Goal: Task Accomplishment & Management: Complete application form

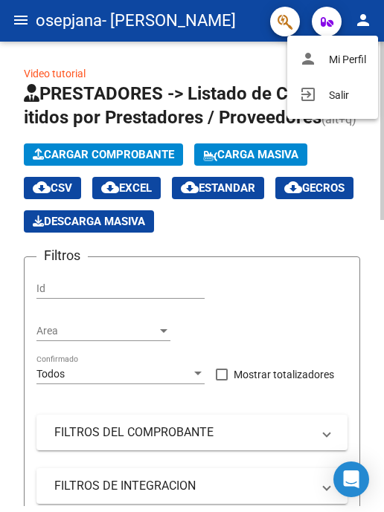
click at [304, 91] on mat-icon "exit_to_app" at bounding box center [308, 95] width 18 height 18
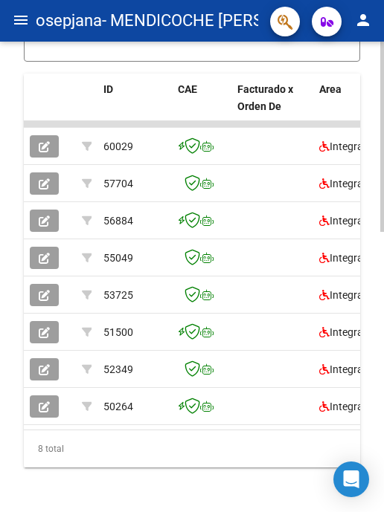
scroll to position [596, 0]
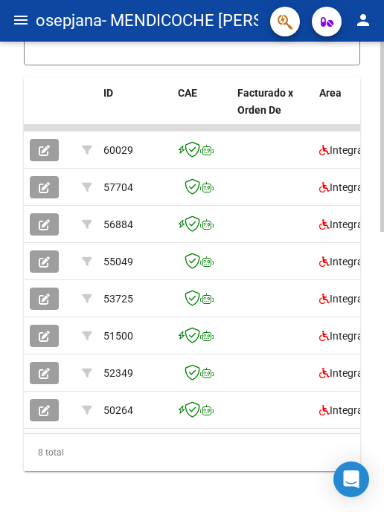
click at [42, 161] on button "button" at bounding box center [44, 150] width 29 height 22
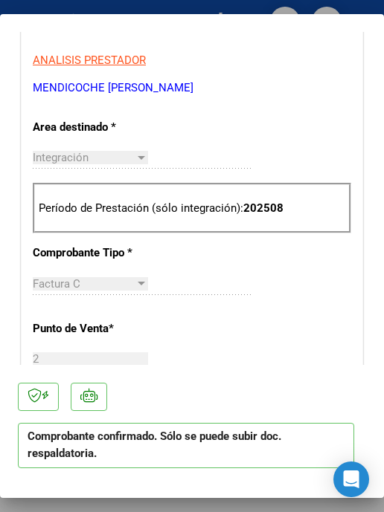
scroll to position [967, 0]
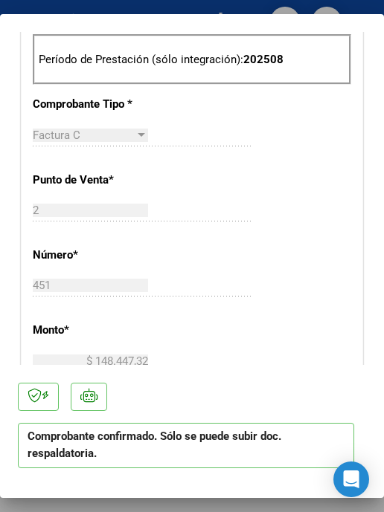
drag, startPoint x: 70, startPoint y: 512, endPoint x: 202, endPoint y: 284, distance: 262.9
click at [69, 511] on div at bounding box center [192, 256] width 384 height 512
type input "$ 0,00"
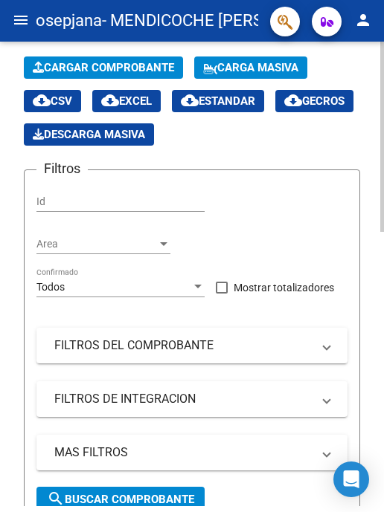
scroll to position [0, 0]
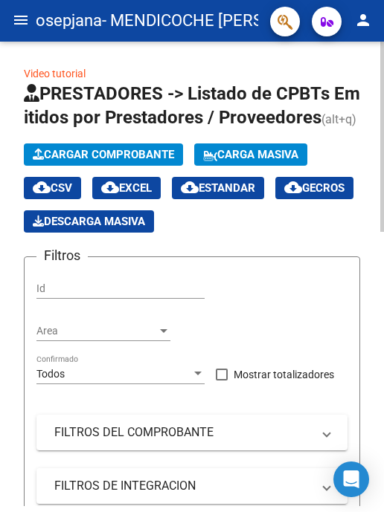
click at [86, 161] on span "Cargar Comprobante" at bounding box center [103, 154] width 141 height 13
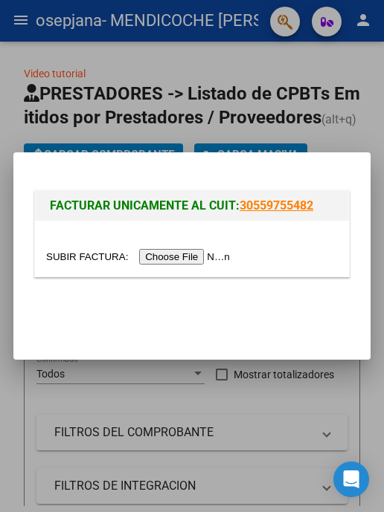
click at [162, 257] on input "file" at bounding box center [140, 257] width 188 height 16
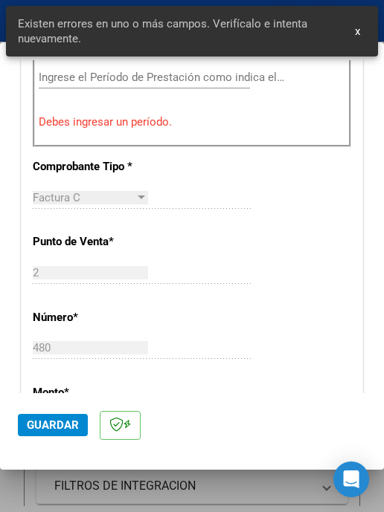
scroll to position [492, 0]
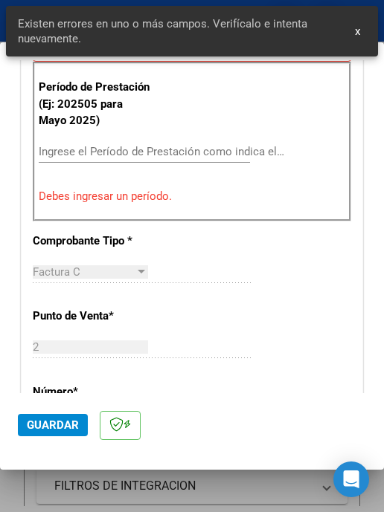
click at [163, 146] on div "Ingrese el Período de Prestación como indica el ejemplo" at bounding box center [161, 152] width 245 height 22
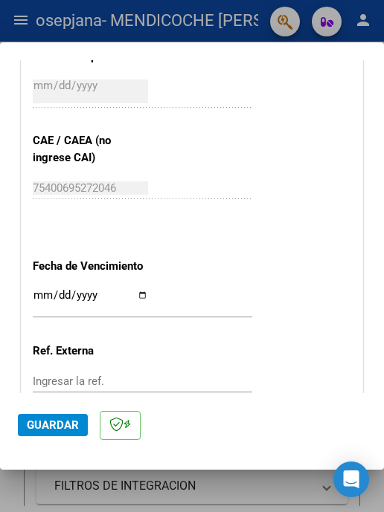
scroll to position [1087, 0]
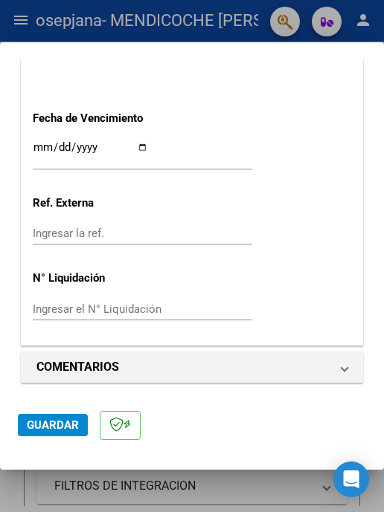
type input "202509"
click at [144, 147] on input "Ingresar la fecha" at bounding box center [90, 153] width 115 height 24
type input "[DATE]"
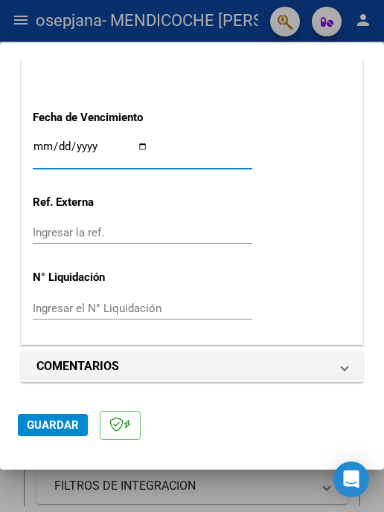
click at [58, 422] on span "Guardar" at bounding box center [53, 425] width 52 height 13
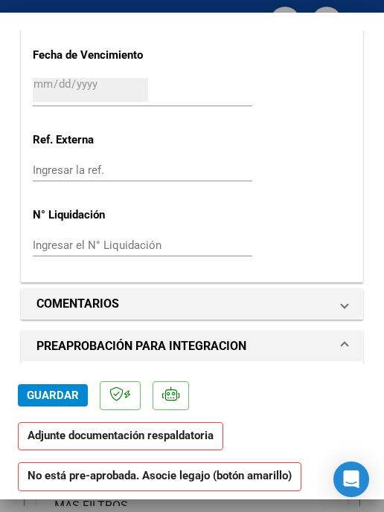
scroll to position [1264, 0]
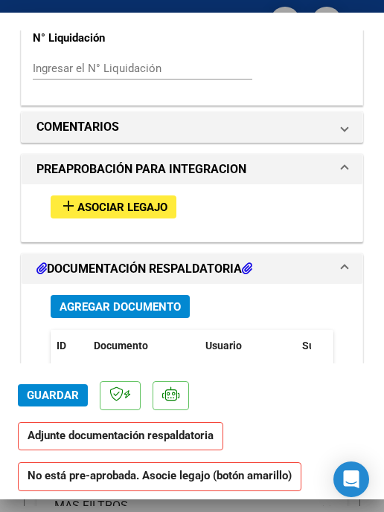
click at [71, 207] on mat-icon "add" at bounding box center [68, 206] width 18 height 18
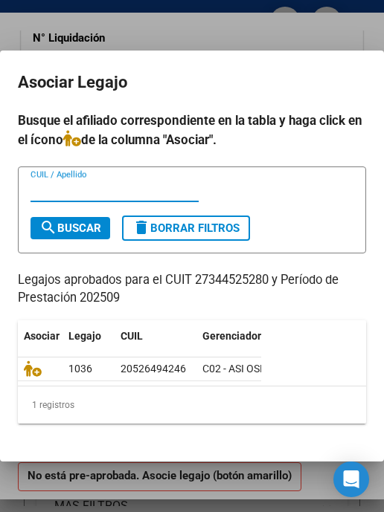
scroll to position [40, 0]
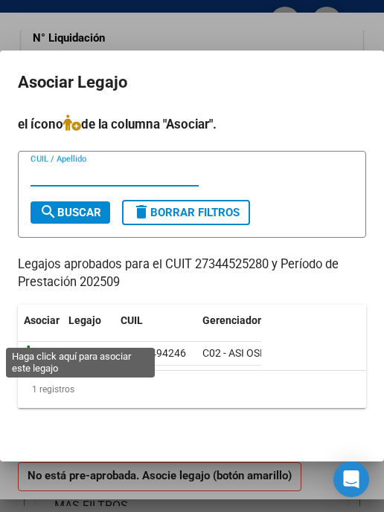
click at [33, 345] on icon at bounding box center [33, 353] width 18 height 16
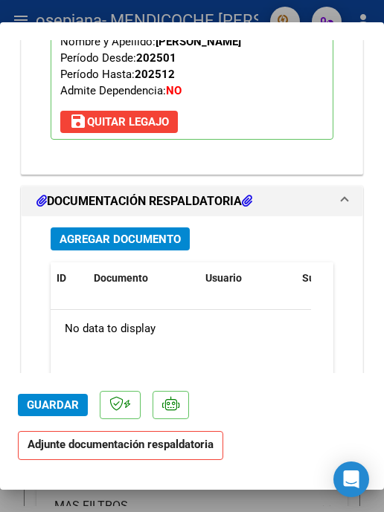
scroll to position [1618, 0]
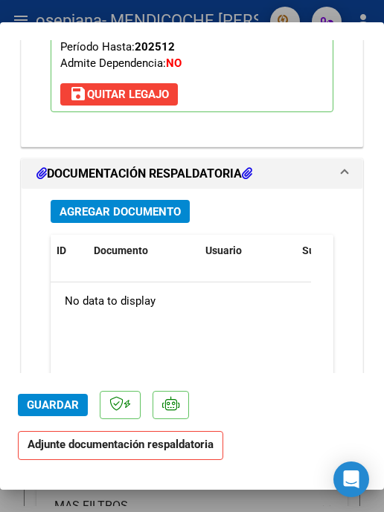
click at [114, 219] on span "Agregar Documento" at bounding box center [119, 211] width 121 height 13
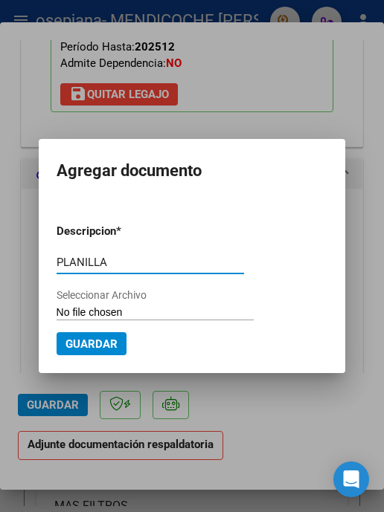
type input "PLANILLA"
click at [166, 314] on input "Seleccionar Archivo" at bounding box center [155, 313] width 197 height 14
type input "C:\fakepath\PLANILLA-[PERSON_NAME]-PSP-[DATE].pdf"
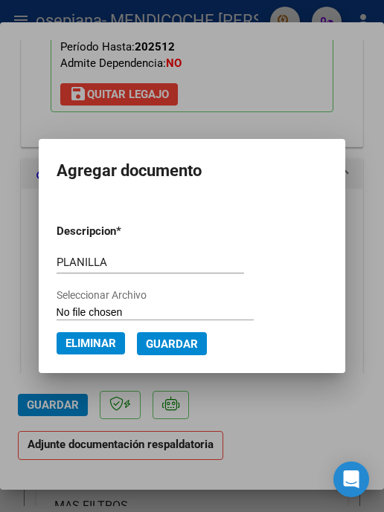
click at [170, 347] on span "Guardar" at bounding box center [172, 344] width 52 height 13
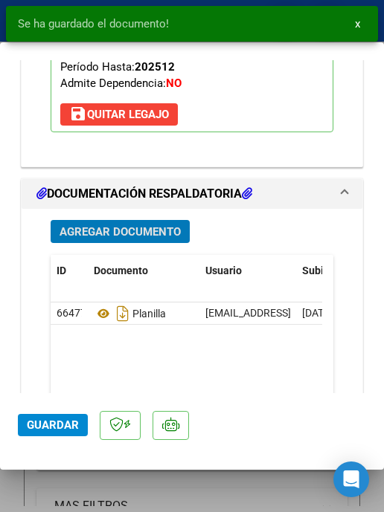
click at [71, 427] on span "Guardar" at bounding box center [53, 425] width 52 height 13
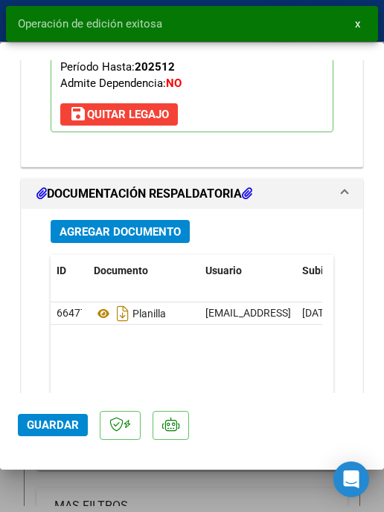
click at [189, 491] on div at bounding box center [192, 256] width 384 height 512
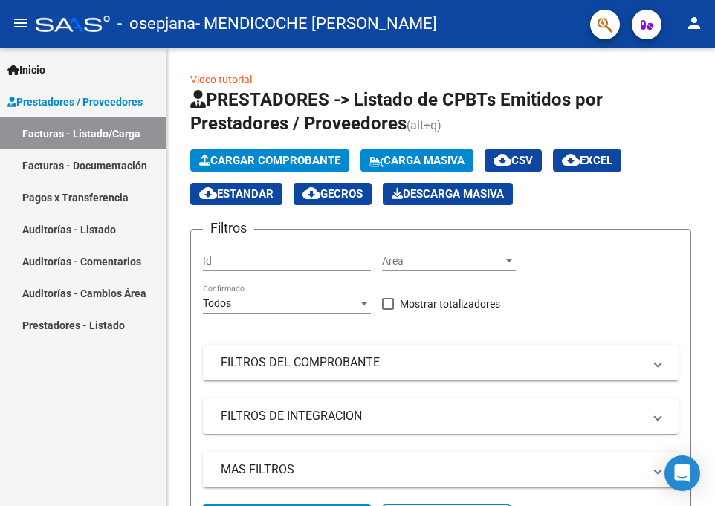
click at [383, 25] on mat-icon "person" at bounding box center [695, 23] width 18 height 18
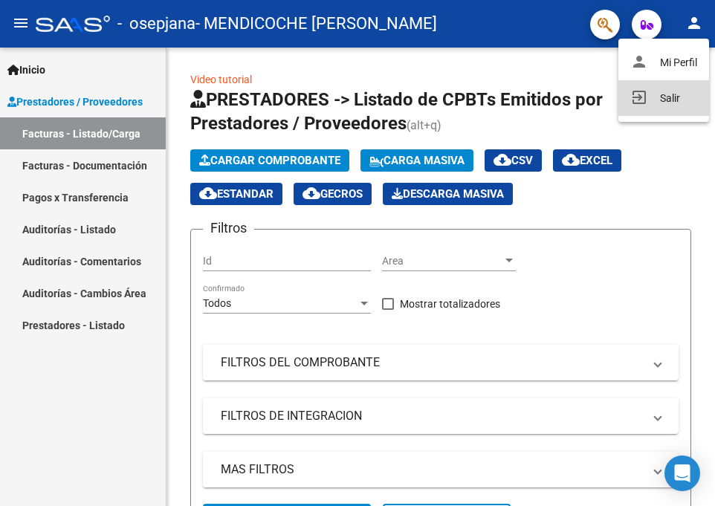
click at [383, 91] on button "exit_to_app Salir" at bounding box center [664, 98] width 91 height 36
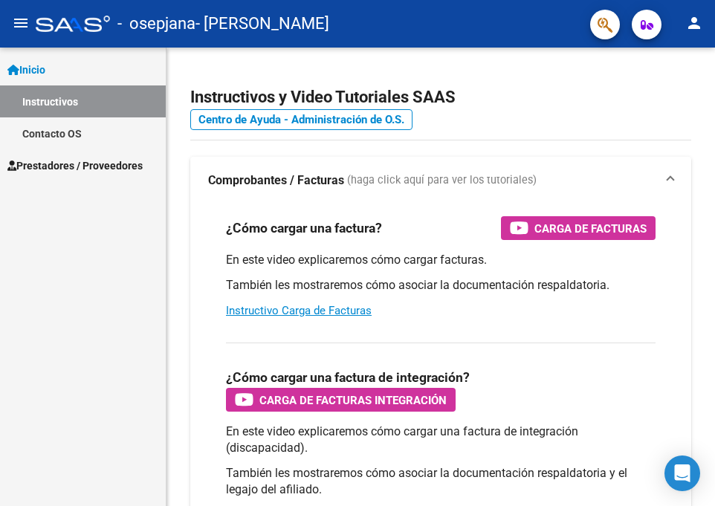
click at [98, 161] on span "Prestadores / Proveedores" at bounding box center [74, 166] width 135 height 16
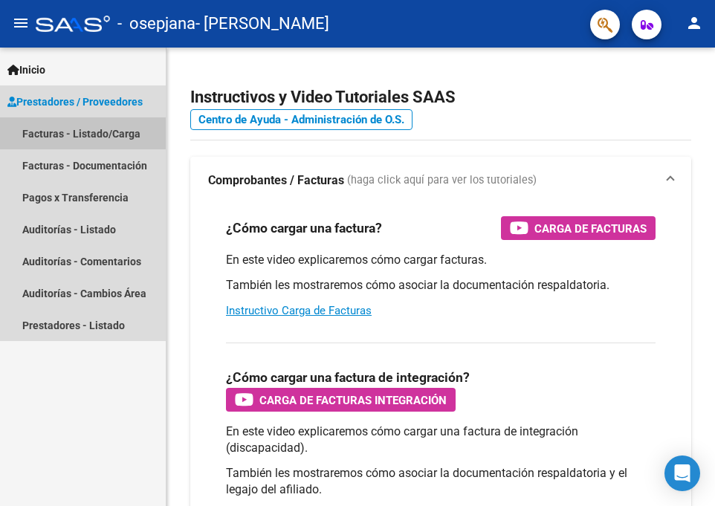
click at [109, 133] on link "Facturas - Listado/Carga" at bounding box center [83, 134] width 166 height 32
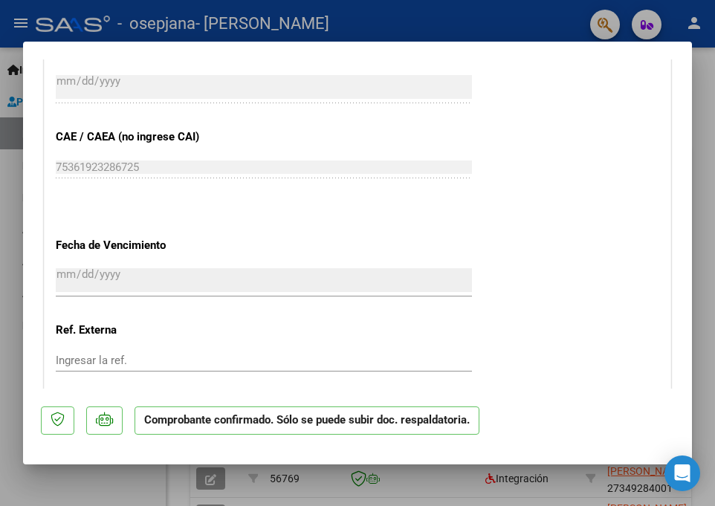
scroll to position [829, 0]
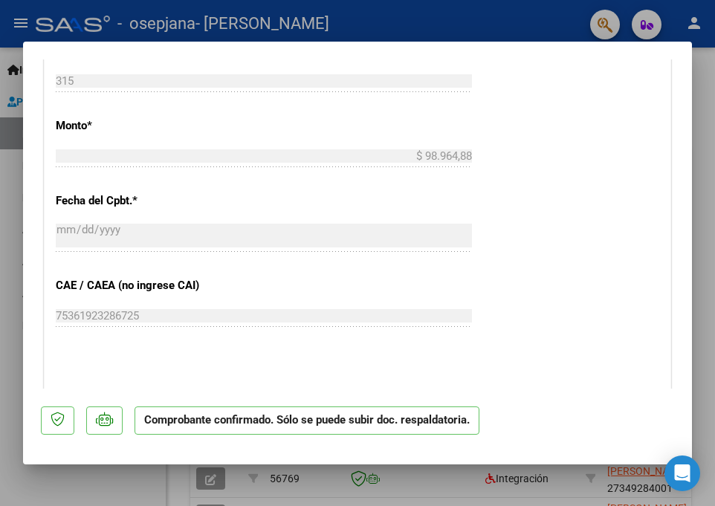
click at [75, 475] on div at bounding box center [357, 253] width 715 height 506
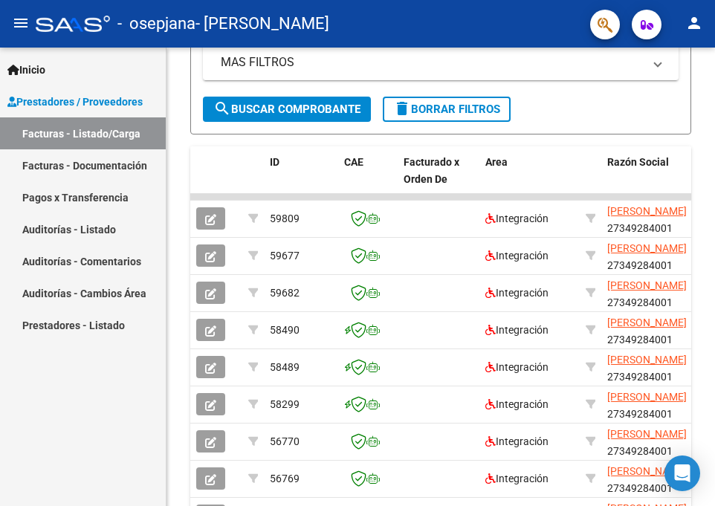
scroll to position [110, 0]
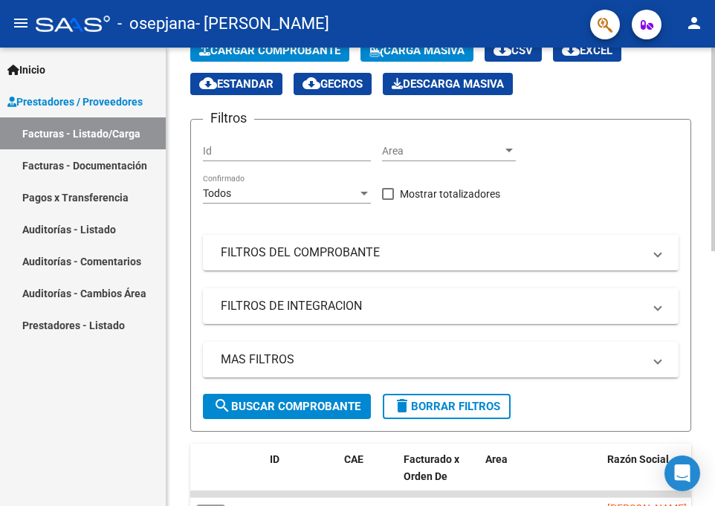
click at [259, 57] on span "Cargar Comprobante" at bounding box center [269, 50] width 141 height 13
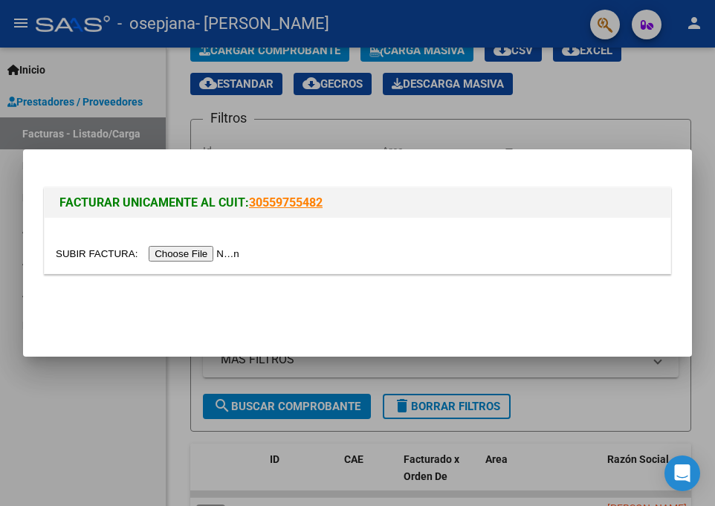
click at [211, 248] on input "file" at bounding box center [150, 254] width 188 height 16
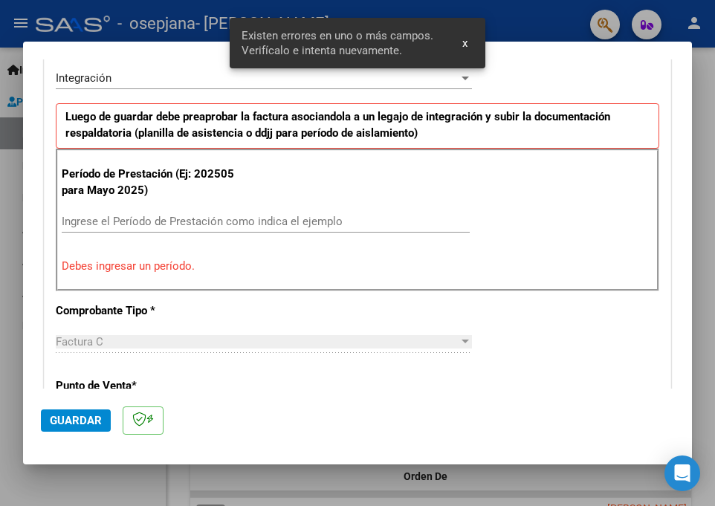
scroll to position [473, 0]
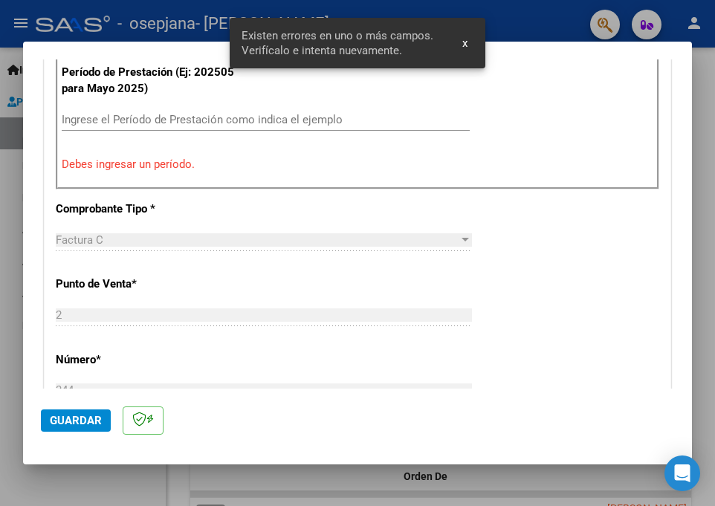
click at [190, 117] on input "Ingrese el Período de Prestación como indica el ejemplo" at bounding box center [266, 119] width 408 height 13
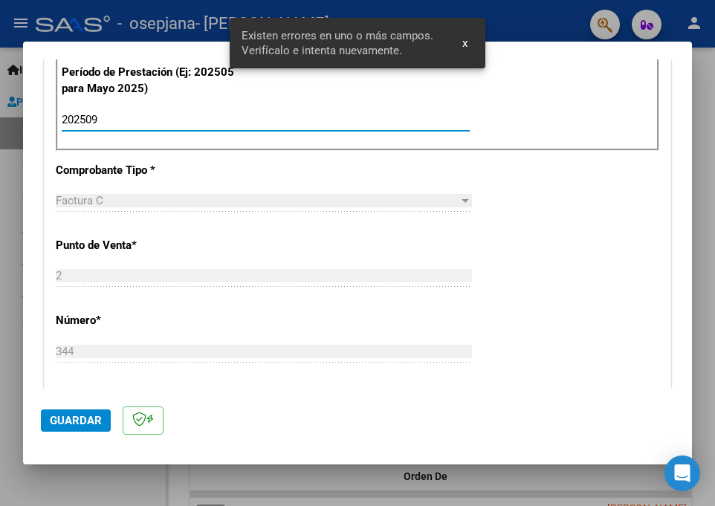
type input "202509"
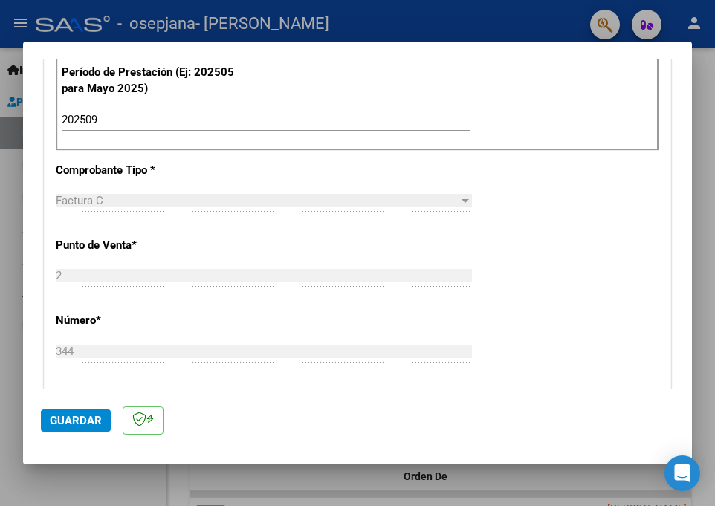
click at [214, 239] on p "Punto de Venta *" at bounding box center [146, 245] width 181 height 17
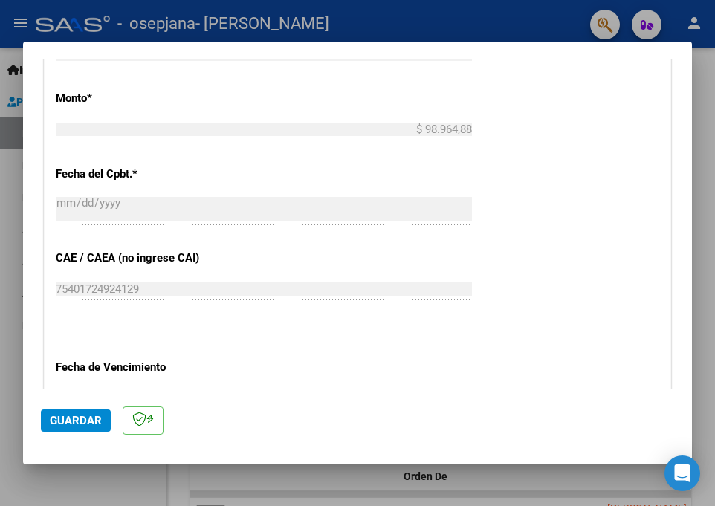
scroll to position [919, 0]
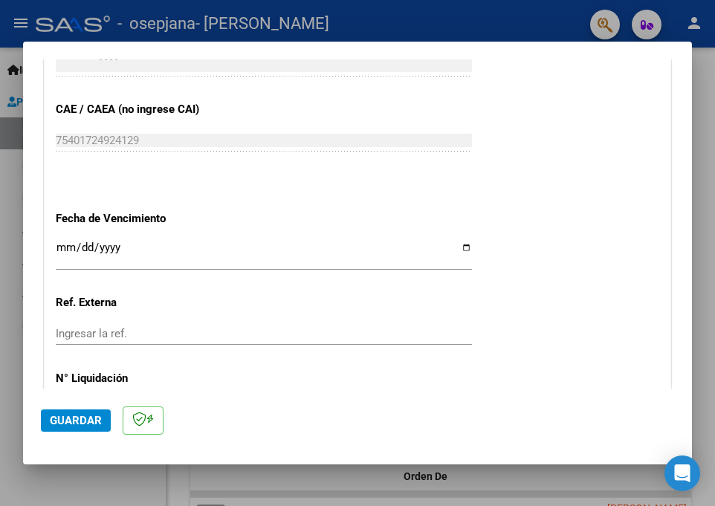
click at [68, 244] on input "Ingresar la fecha" at bounding box center [264, 254] width 416 height 24
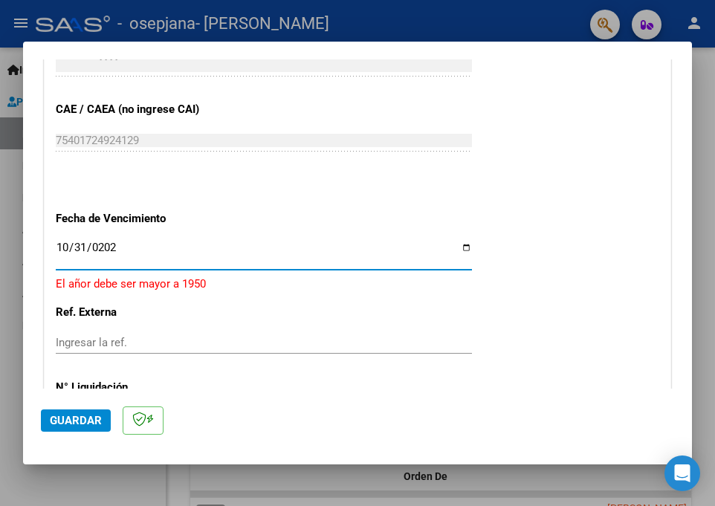
type input "2025-10-31"
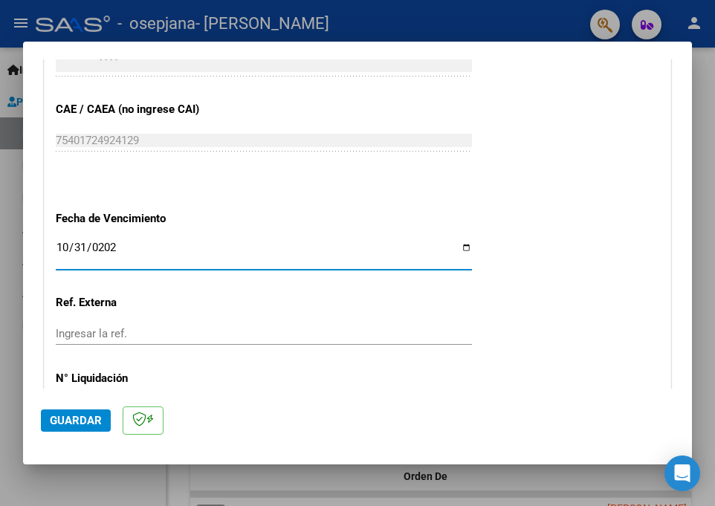
scroll to position [1025, 0]
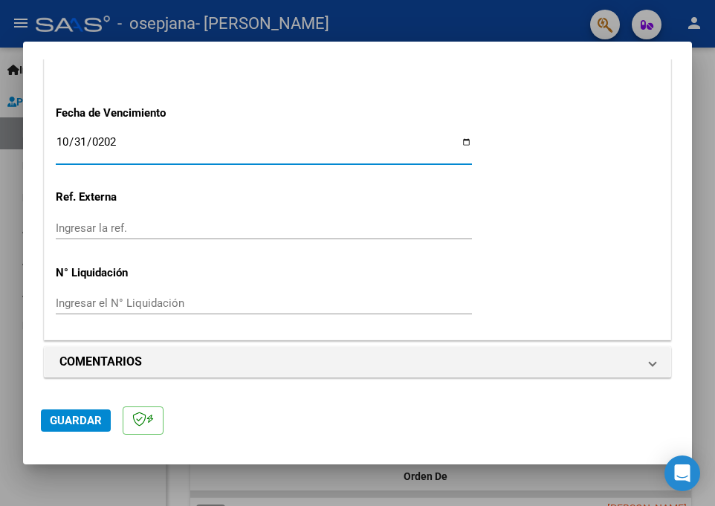
click at [59, 430] on button "Guardar" at bounding box center [76, 421] width 70 height 22
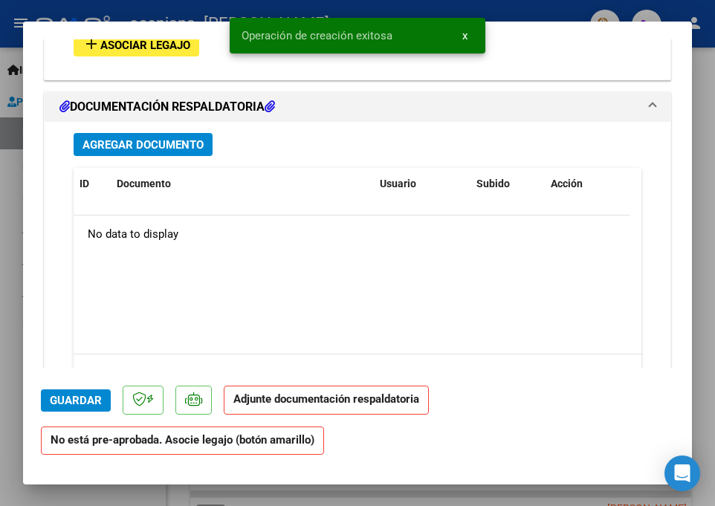
scroll to position [1380, 0]
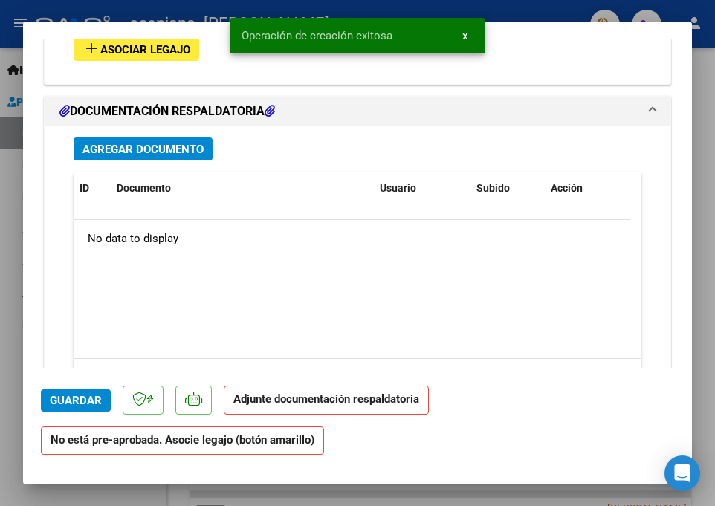
click at [168, 52] on span "Asociar Legajo" at bounding box center [145, 49] width 90 height 13
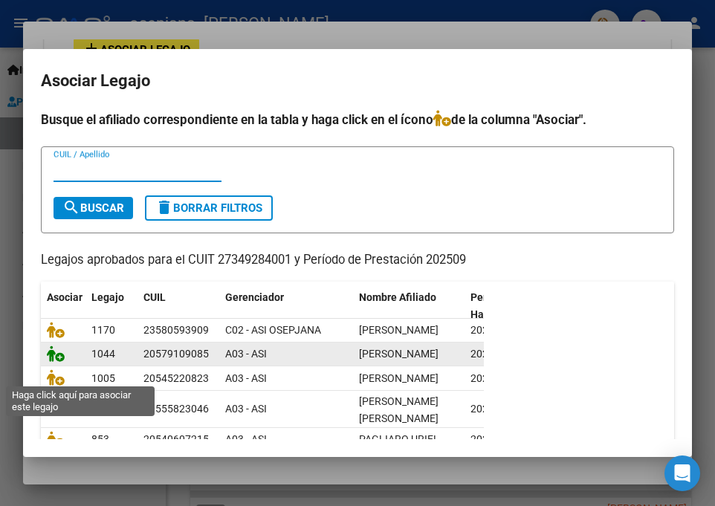
click at [49, 362] on icon at bounding box center [56, 354] width 18 height 16
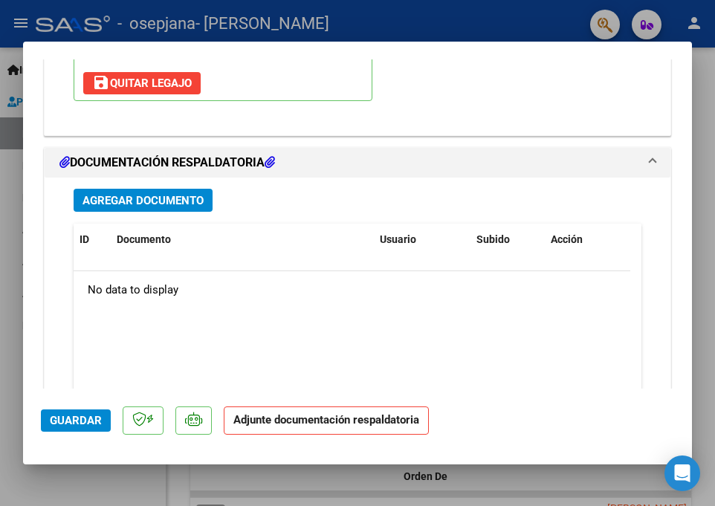
scroll to position [1568, 0]
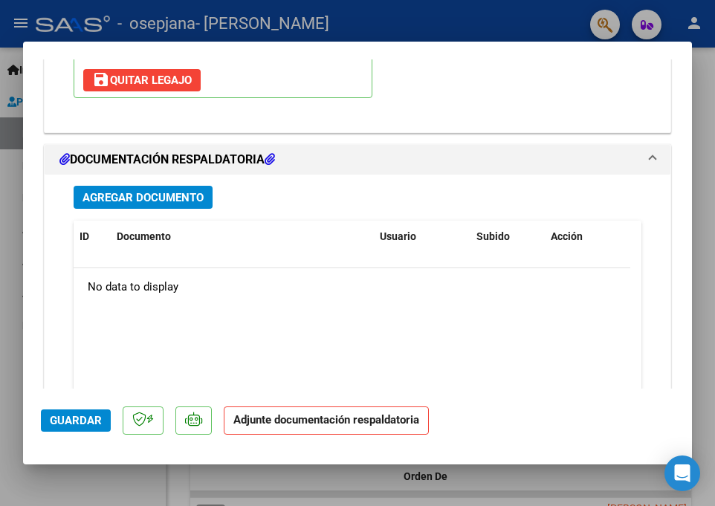
click at [138, 187] on button "Agregar Documento" at bounding box center [143, 197] width 139 height 23
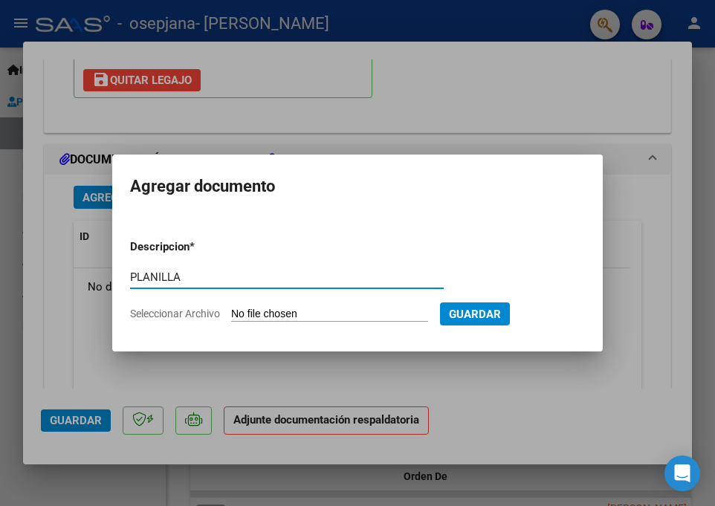
type input "PLANILLA"
click at [298, 308] on input "Seleccionar Archivo" at bounding box center [329, 315] width 197 height 14
type input "C:\fakepath\PLANILLA-SILVA-TO-SEPTIEMBRE2025.pdf"
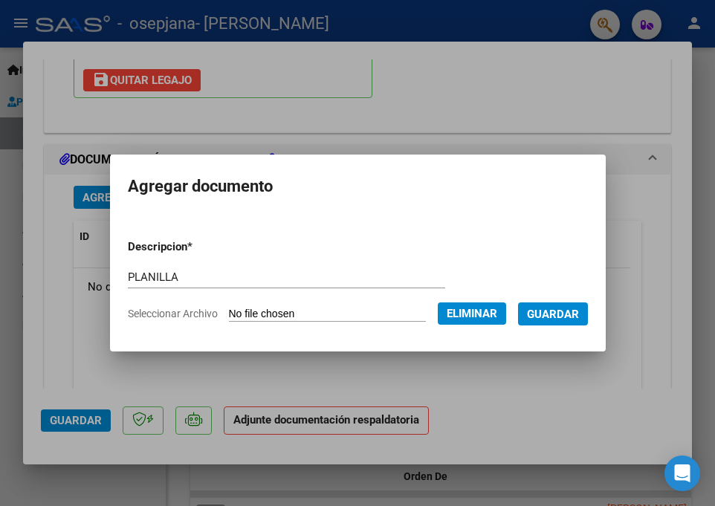
click at [552, 310] on span "Guardar" at bounding box center [553, 314] width 52 height 13
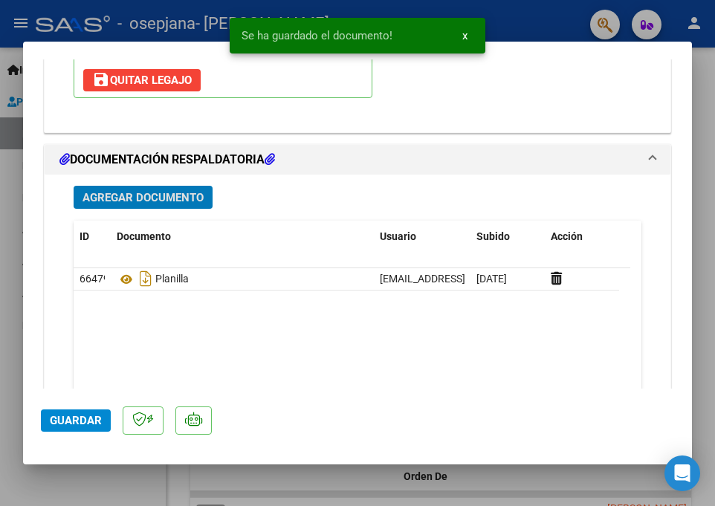
click at [60, 422] on span "Guardar" at bounding box center [76, 420] width 52 height 13
click at [59, 500] on div at bounding box center [357, 253] width 715 height 506
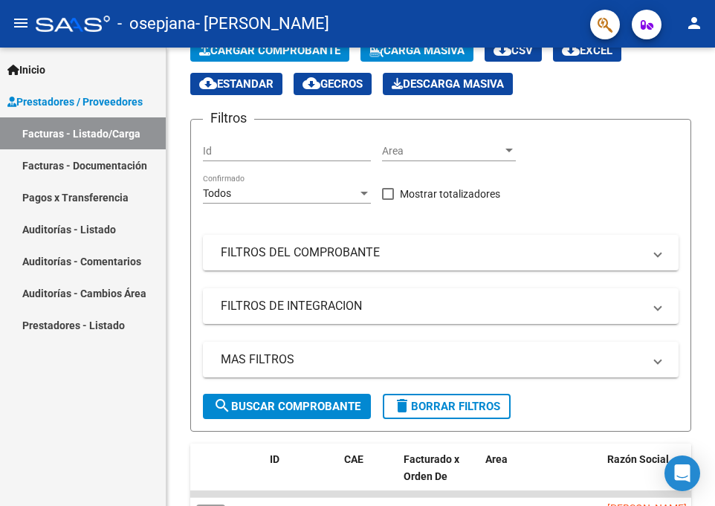
click at [701, 19] on mat-icon "person" at bounding box center [695, 23] width 18 height 18
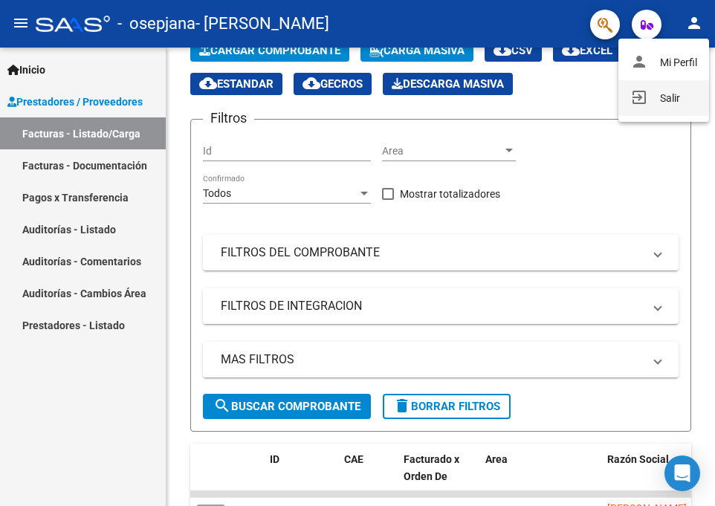
click at [669, 110] on button "exit_to_app Salir" at bounding box center [664, 98] width 91 height 36
